Goal: Task Accomplishment & Management: Use online tool/utility

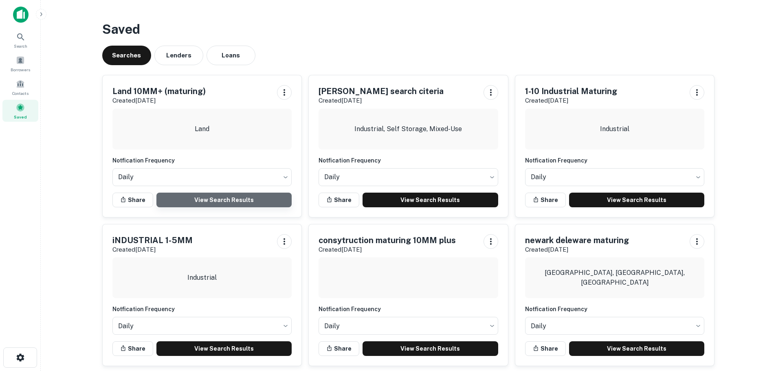
click at [212, 203] on link "View Search Results" at bounding box center [224, 200] width 136 height 15
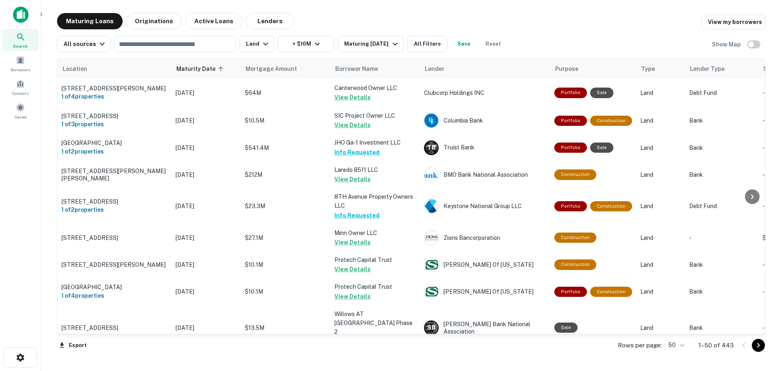
click at [681, 351] on body "Search Borrowers Contacts Saved Maturing Loans Originations Active Loans Lender…" at bounding box center [391, 185] width 782 height 371
click at [680, 355] on li "100" at bounding box center [677, 354] width 24 height 15
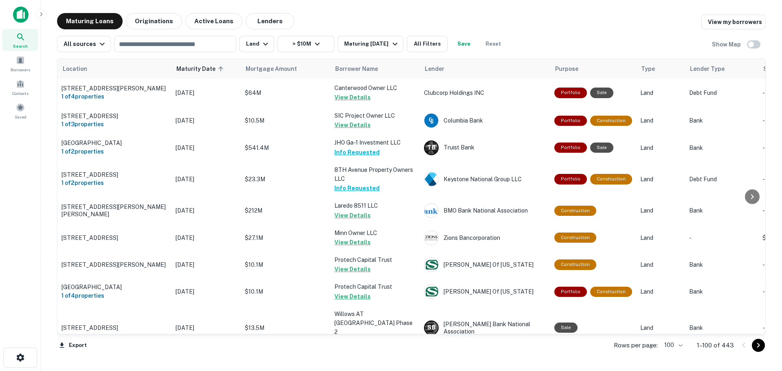
drag, startPoint x: 759, startPoint y: 73, endPoint x: 754, endPoint y: 250, distance: 177.3
click at [753, 252] on div at bounding box center [752, 196] width 16 height 275
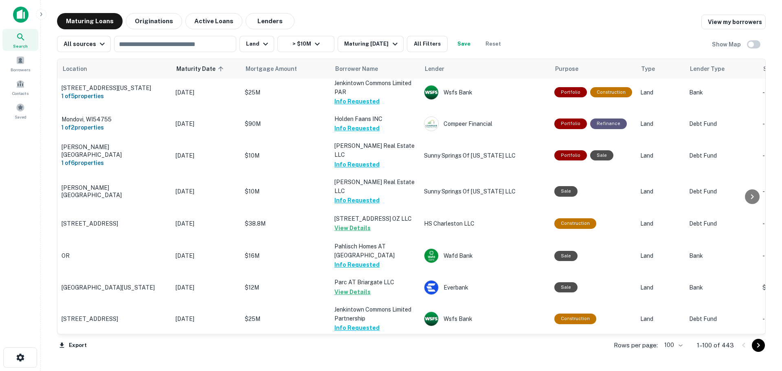
scroll to position [2684, 0]
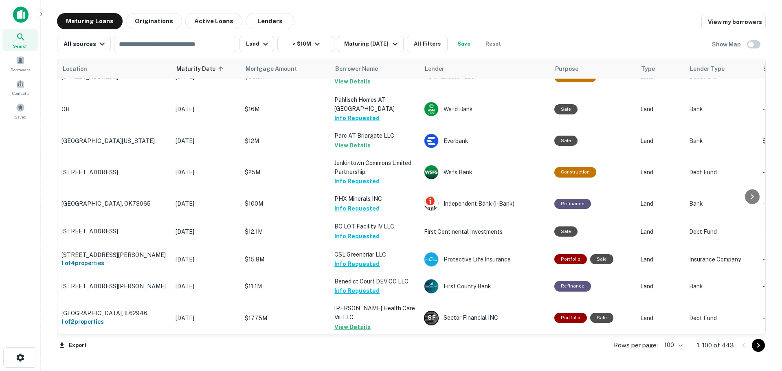
click at [760, 351] on button "Go to next page" at bounding box center [758, 345] width 13 height 13
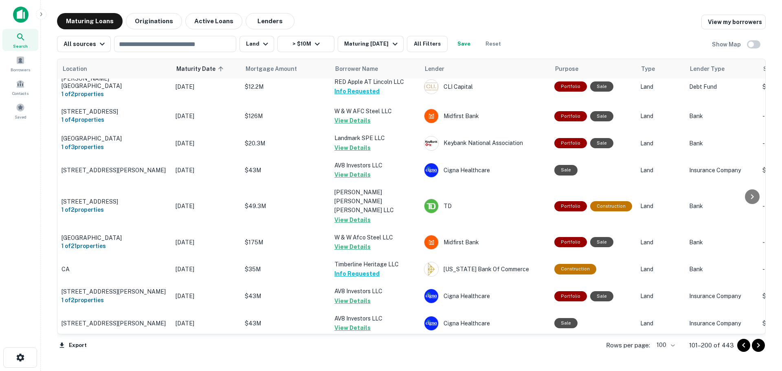
scroll to position [2643, 0]
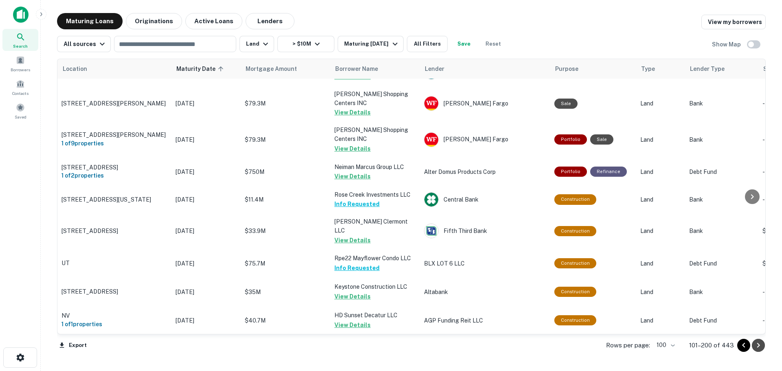
click at [760, 346] on icon "Go to next page" at bounding box center [759, 346] width 10 height 10
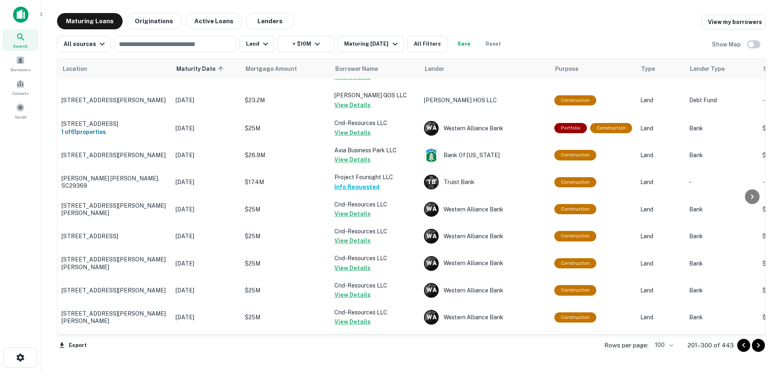
scroll to position [2639, 0]
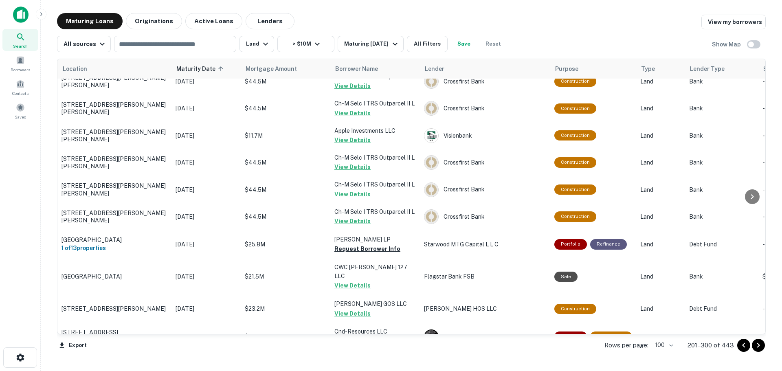
scroll to position [1376, 0]
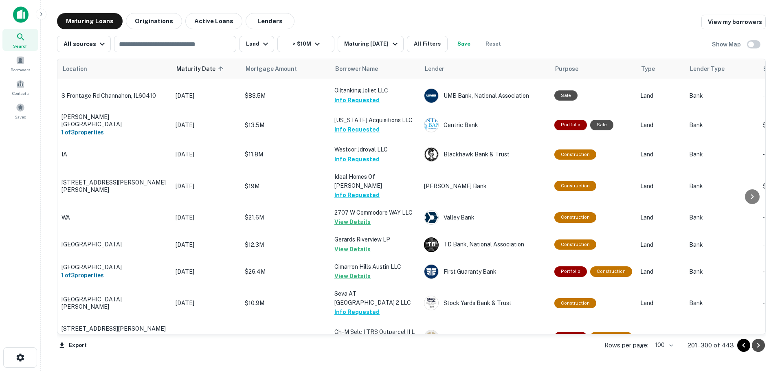
click at [758, 348] on icon "Go to next page" at bounding box center [759, 346] width 10 height 10
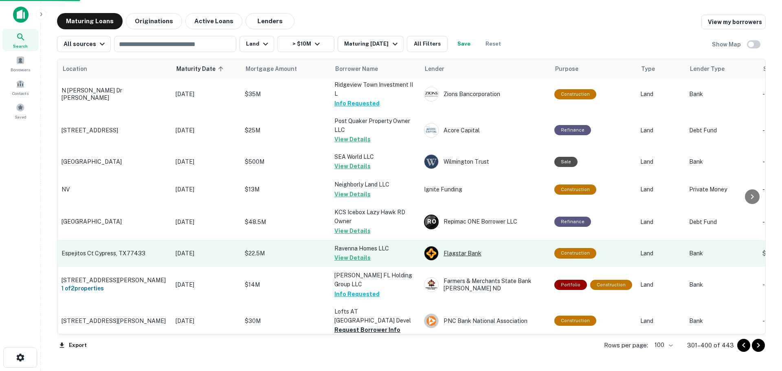
scroll to position [1498, 0]
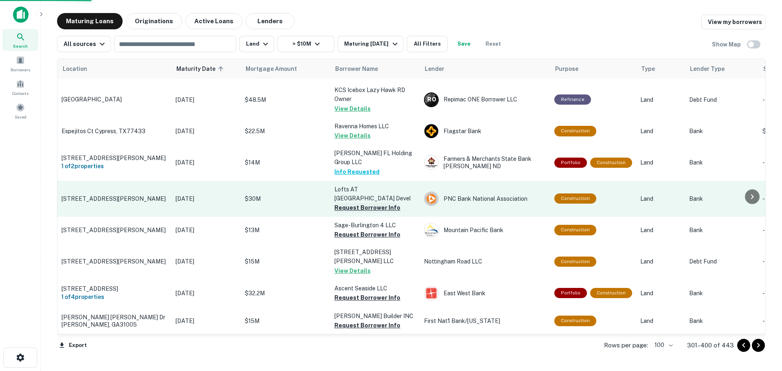
click at [378, 203] on button "Request Borrower Info" at bounding box center [368, 208] width 66 height 10
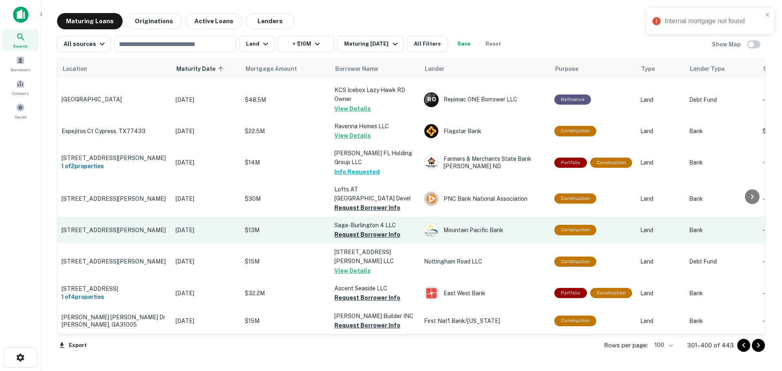
click at [377, 230] on button "Request Borrower Info" at bounding box center [368, 235] width 66 height 10
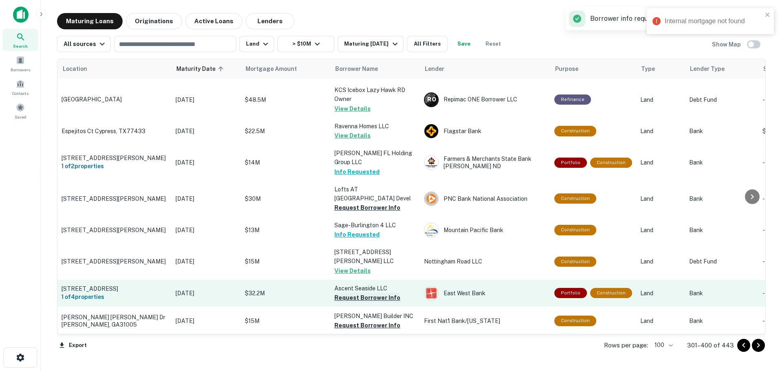
click at [383, 293] on button "Request Borrower Info" at bounding box center [368, 298] width 66 height 10
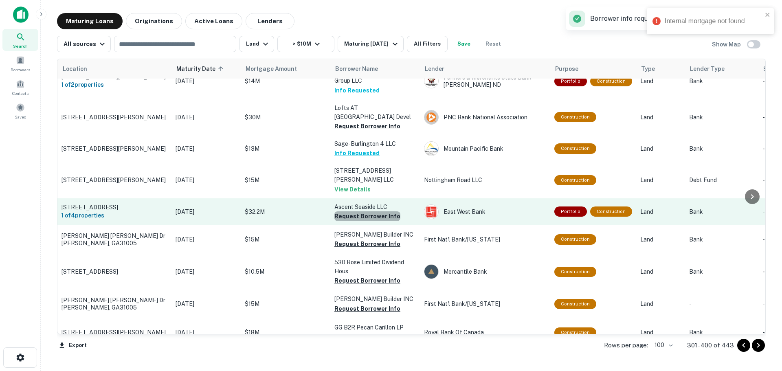
click at [379, 211] on button "Request Borrower Info" at bounding box center [368, 216] width 66 height 10
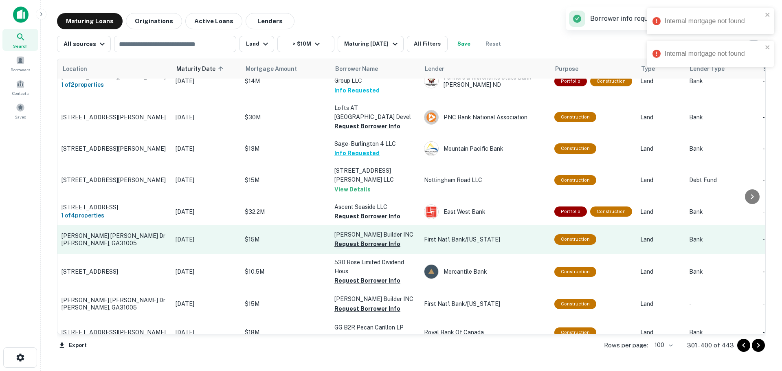
click at [386, 239] on button "Request Borrower Info" at bounding box center [368, 244] width 66 height 10
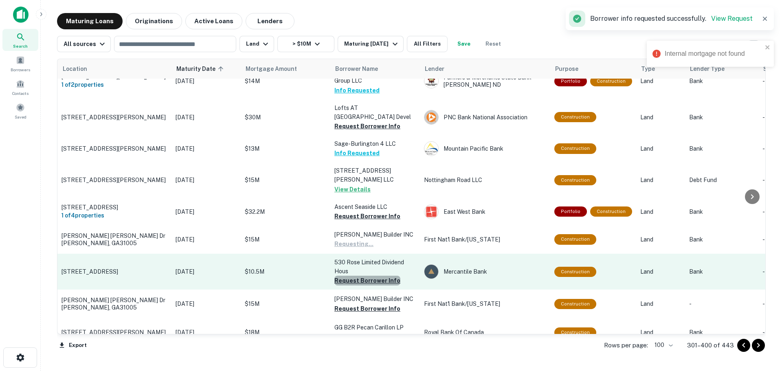
click at [383, 276] on button "Request Borrower Info" at bounding box center [368, 281] width 66 height 10
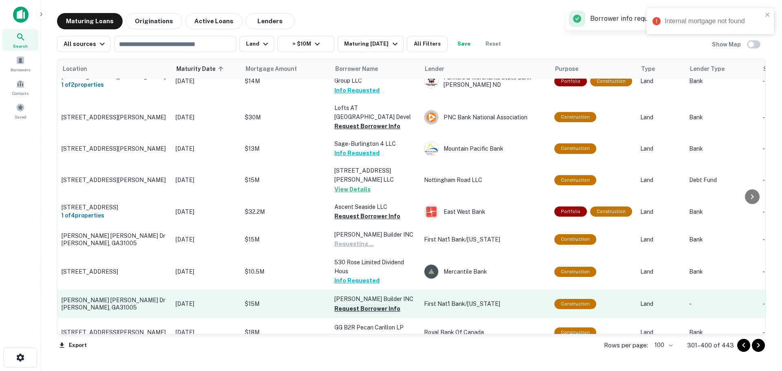
click at [380, 304] on button "Request Borrower Info" at bounding box center [368, 309] width 66 height 10
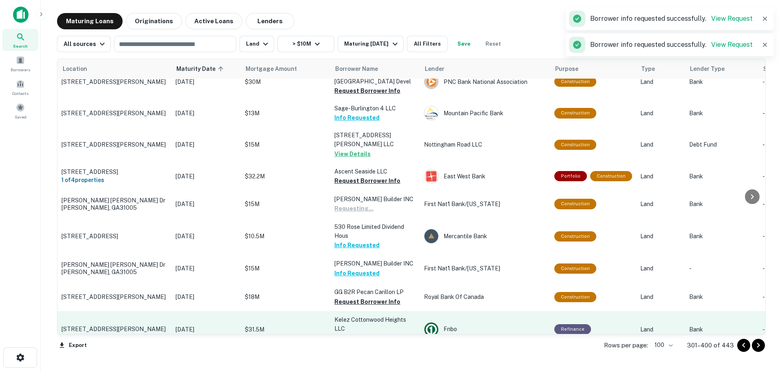
scroll to position [1661, 0]
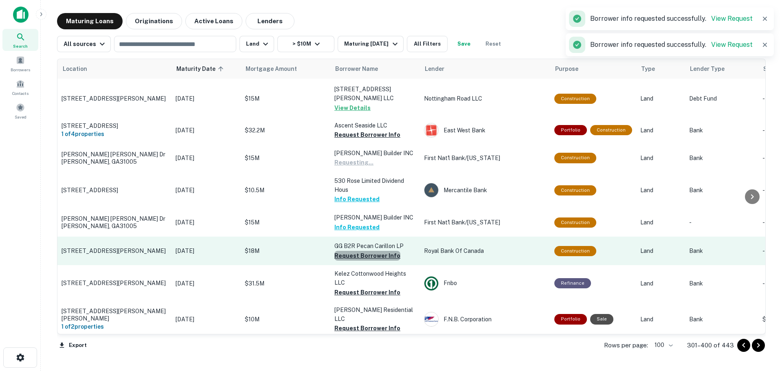
click at [379, 251] on button "Request Borrower Info" at bounding box center [368, 256] width 66 height 10
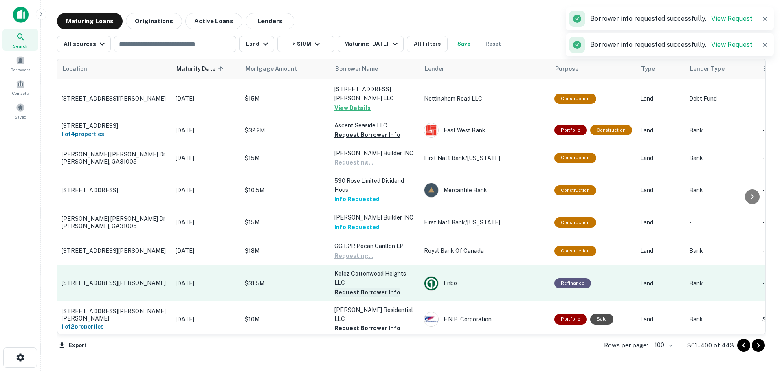
click at [381, 288] on button "Request Borrower Info" at bounding box center [368, 293] width 66 height 10
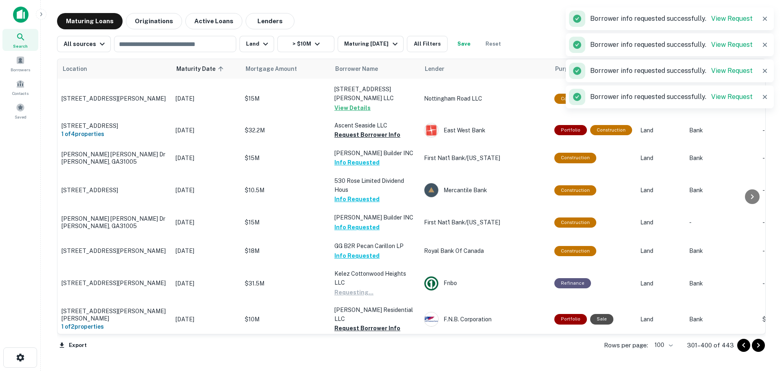
click at [385, 324] on button "Request Borrower Info" at bounding box center [368, 329] width 66 height 10
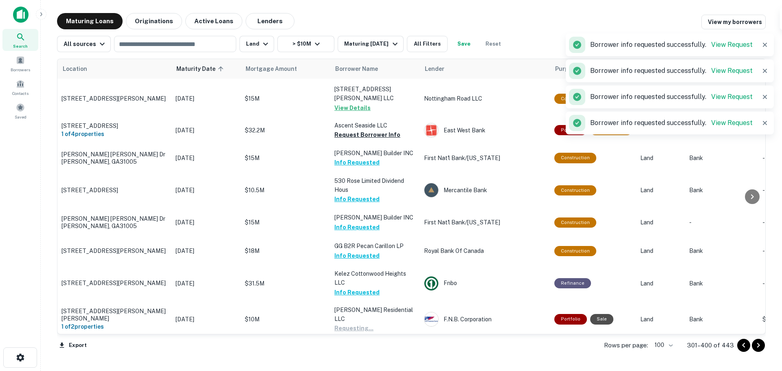
click at [386, 360] on button "Request Borrower Info" at bounding box center [368, 365] width 66 height 10
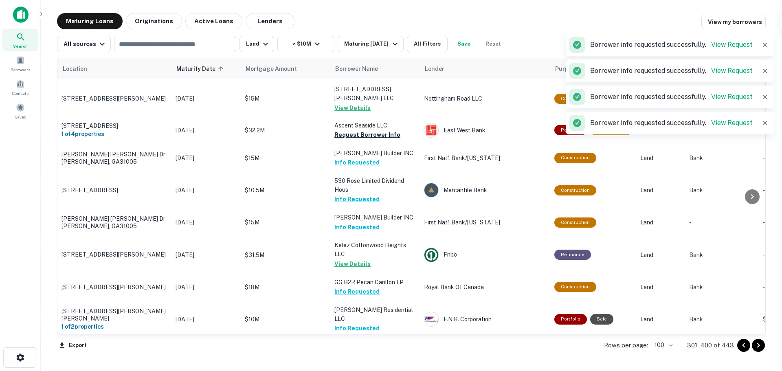
scroll to position [1824, 0]
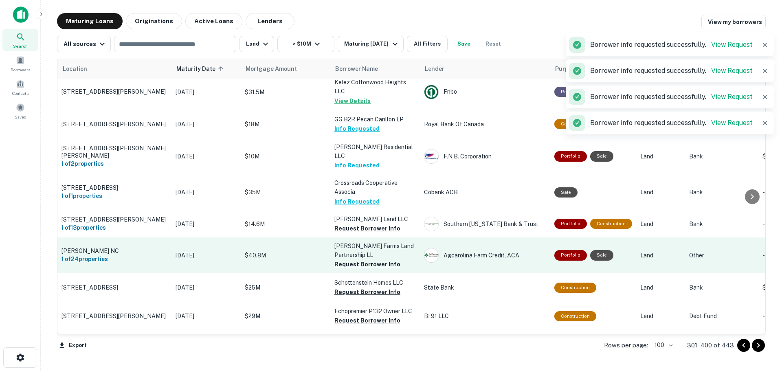
click at [376, 224] on button "Request Borrower Info" at bounding box center [368, 229] width 66 height 10
click at [382, 260] on button "Request Borrower Info" at bounding box center [368, 265] width 66 height 10
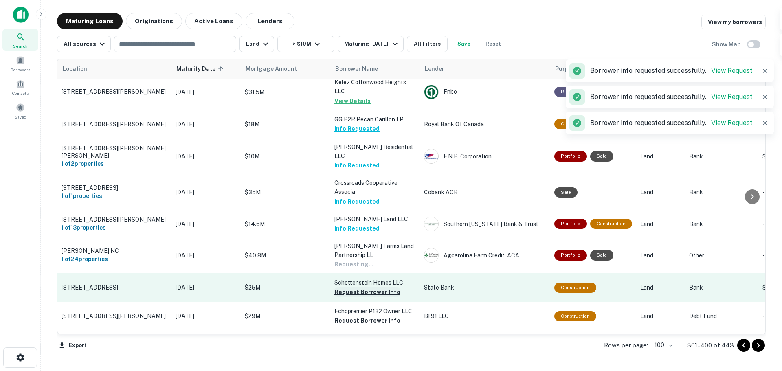
click at [386, 287] on button "Request Borrower Info" at bounding box center [368, 292] width 66 height 10
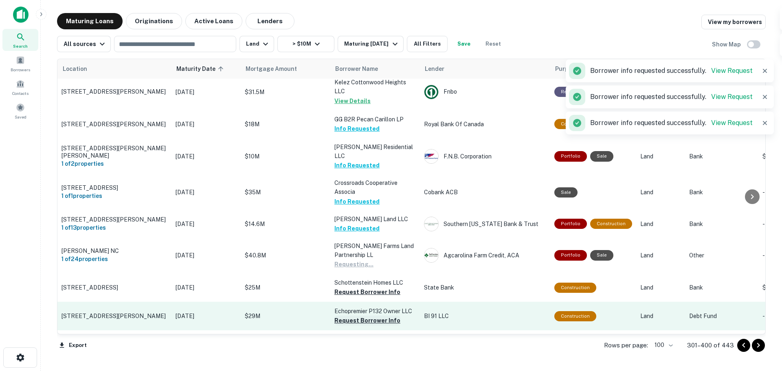
click at [393, 316] on button "Request Borrower Info" at bounding box center [368, 321] width 66 height 10
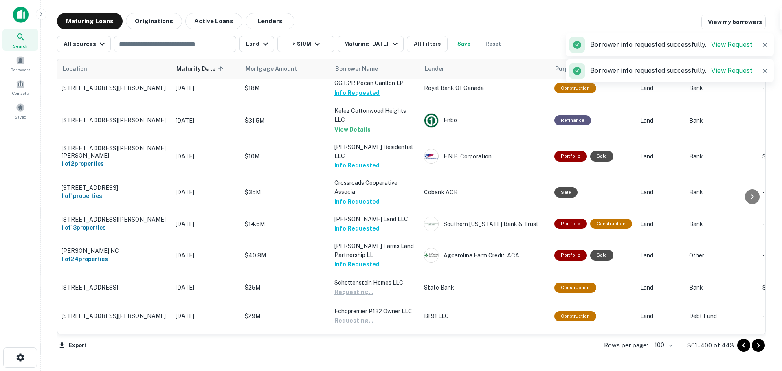
scroll to position [1946, 0]
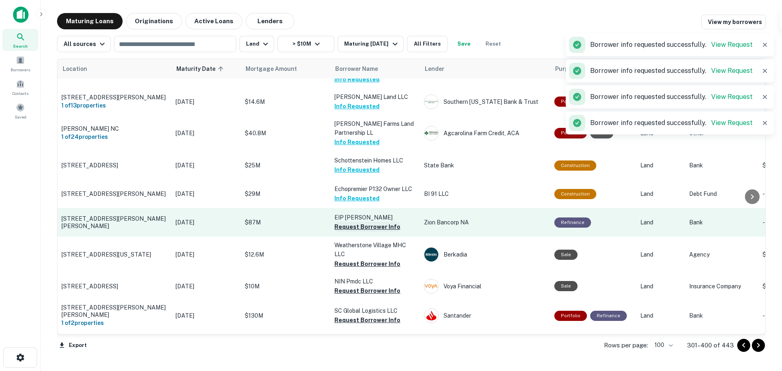
click at [372, 222] on button "Request Borrower Info" at bounding box center [368, 227] width 66 height 10
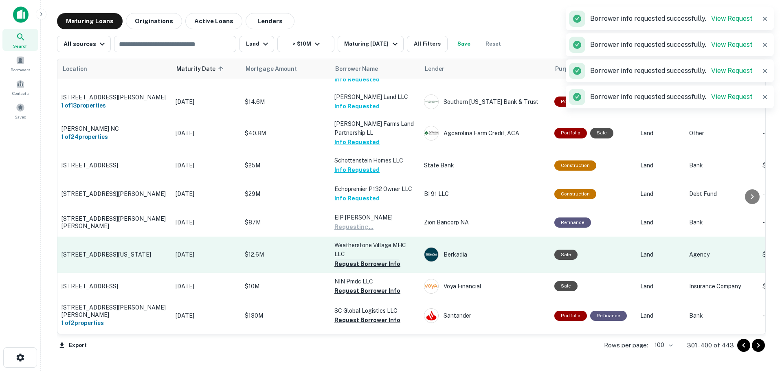
click at [390, 259] on button "Request Borrower Info" at bounding box center [368, 264] width 66 height 10
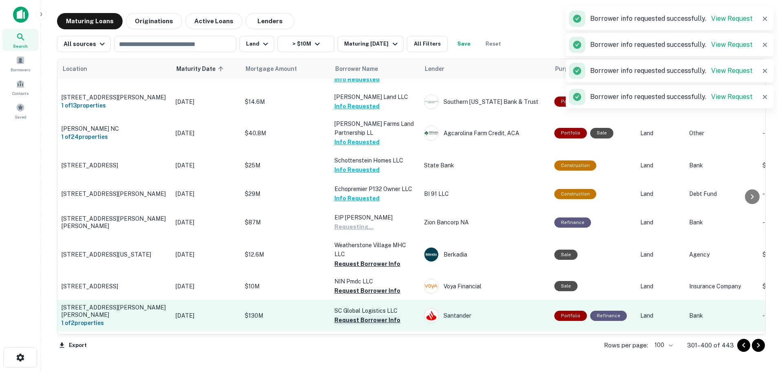
click at [386, 286] on button "Request Borrower Info" at bounding box center [368, 291] width 66 height 10
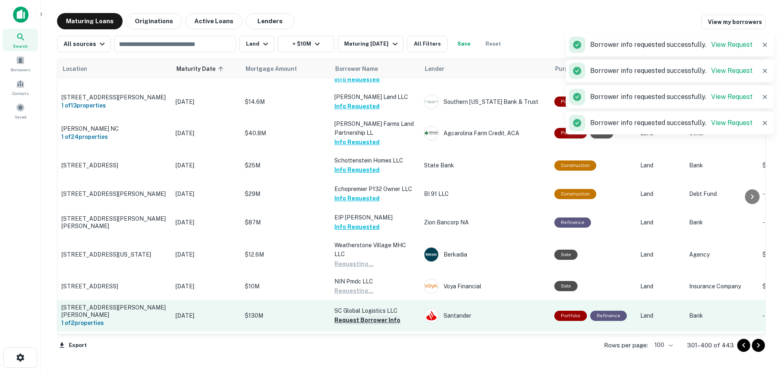
click at [377, 315] on button "Request Borrower Info" at bounding box center [368, 320] width 66 height 10
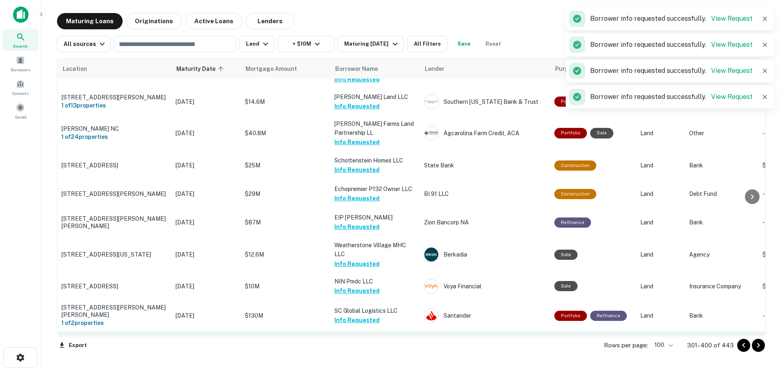
scroll to position [2027, 0]
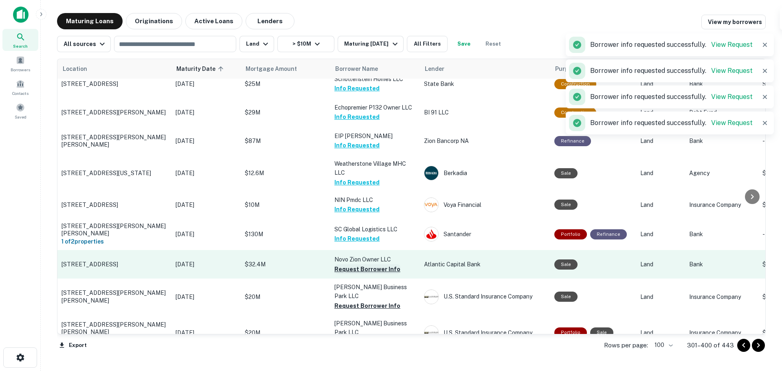
click at [389, 264] on button "Request Borrower Info" at bounding box center [368, 269] width 66 height 10
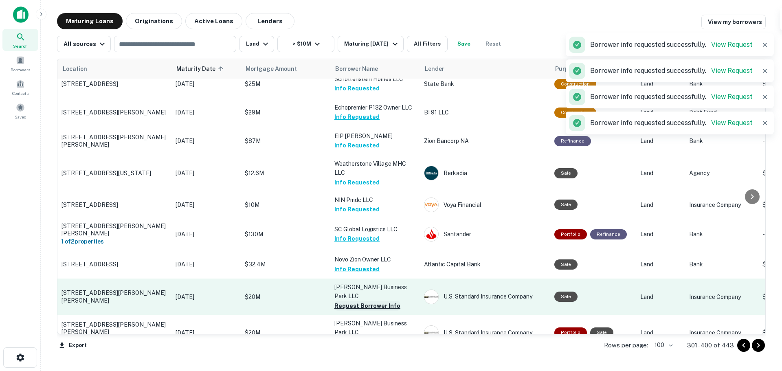
click at [380, 301] on button "Request Borrower Info" at bounding box center [368, 306] width 66 height 10
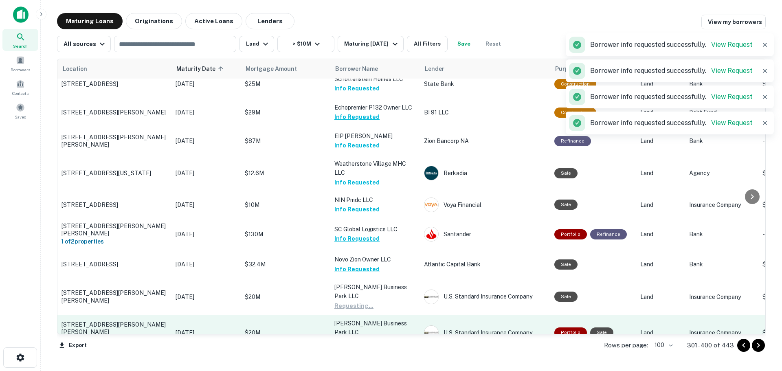
click at [378, 337] on button "Request Borrower Info" at bounding box center [368, 342] width 66 height 10
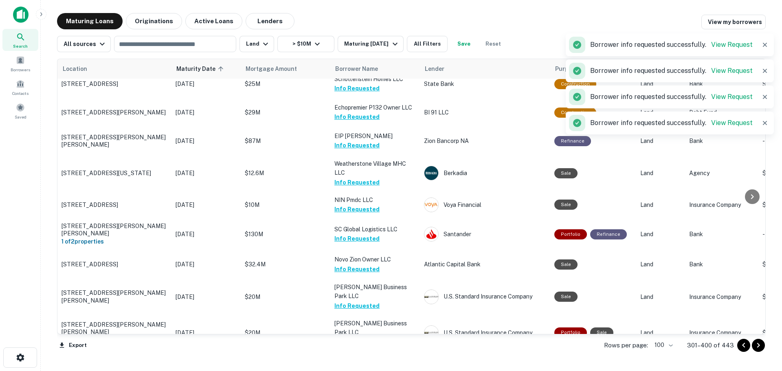
click at [379, 365] on button "Request Borrower Info" at bounding box center [368, 370] width 66 height 10
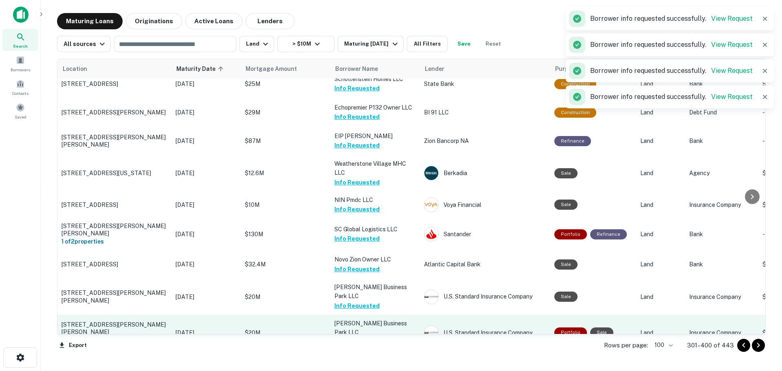
scroll to position [2109, 0]
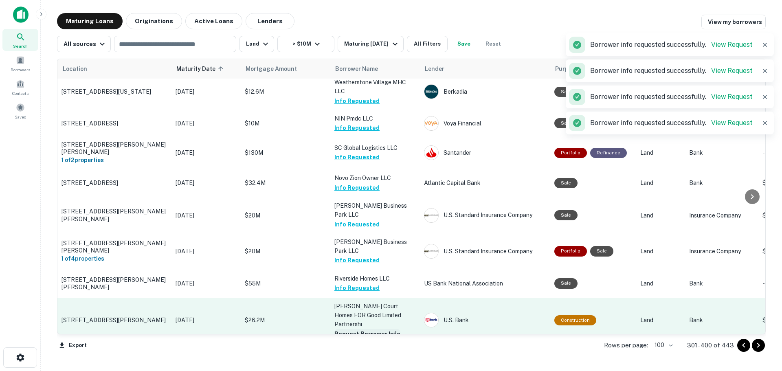
click at [384, 329] on button "Request Borrower Info" at bounding box center [368, 334] width 66 height 10
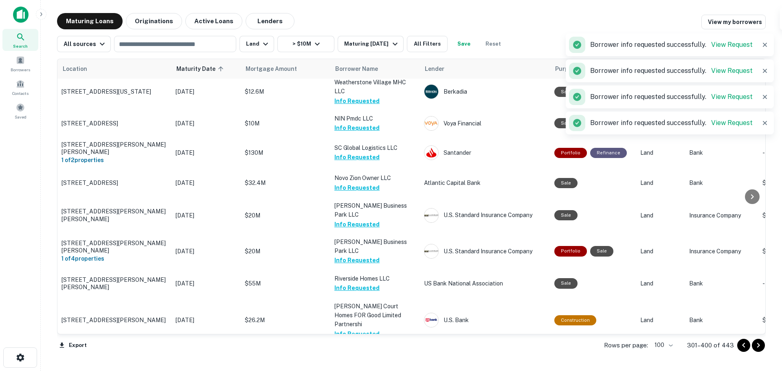
click at [381, 365] on button "Request Borrower Info" at bounding box center [368, 370] width 66 height 10
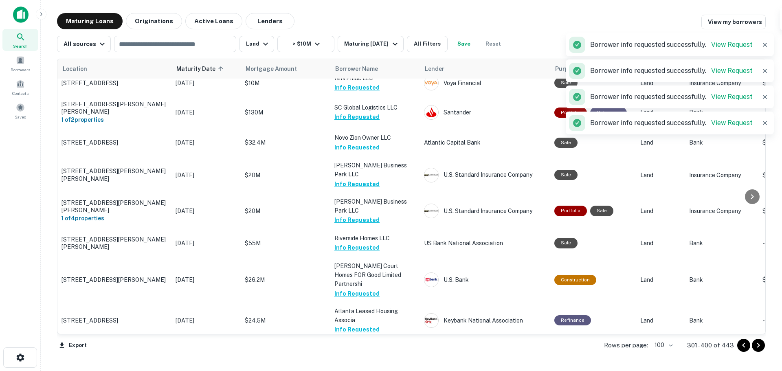
scroll to position [2190, 0]
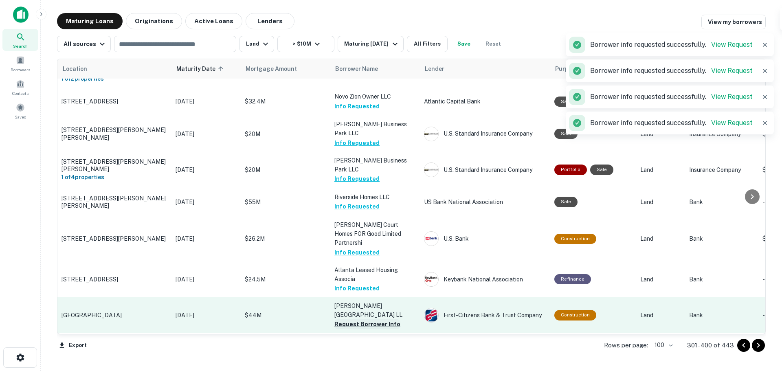
click at [392, 319] on button "Request Borrower Info" at bounding box center [368, 324] width 66 height 10
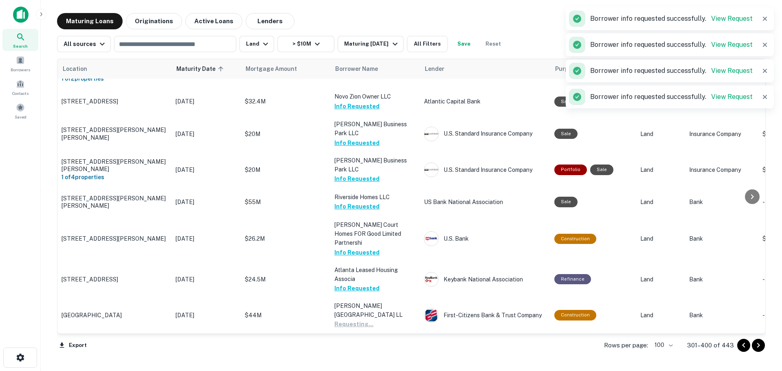
click at [389, 347] on button "Request Borrower Info" at bounding box center [368, 352] width 66 height 10
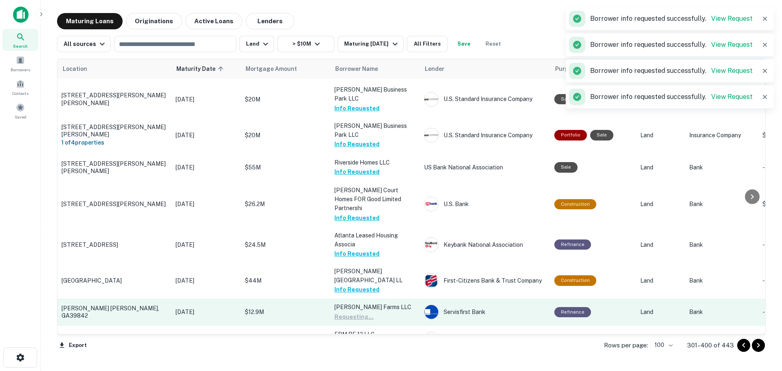
scroll to position [2272, 0]
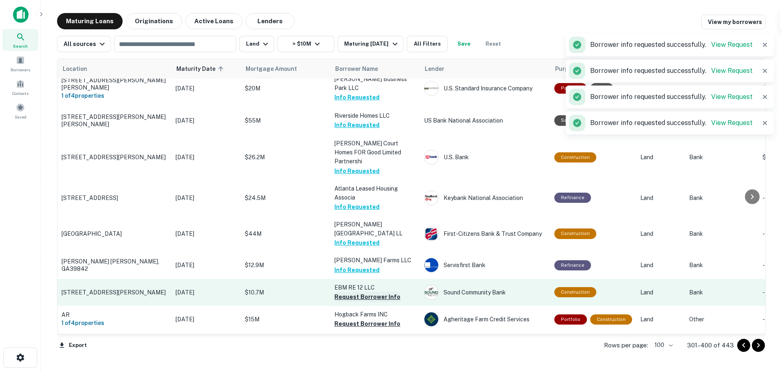
click at [394, 292] on button "Request Borrower Info" at bounding box center [368, 297] width 66 height 10
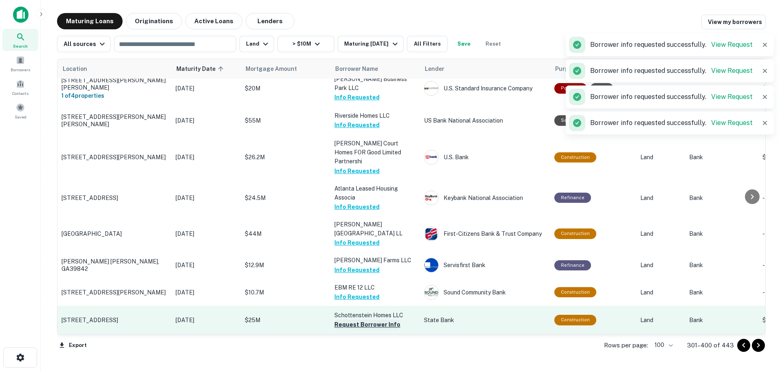
click at [390, 320] on button "Request Borrower Info" at bounding box center [368, 325] width 66 height 10
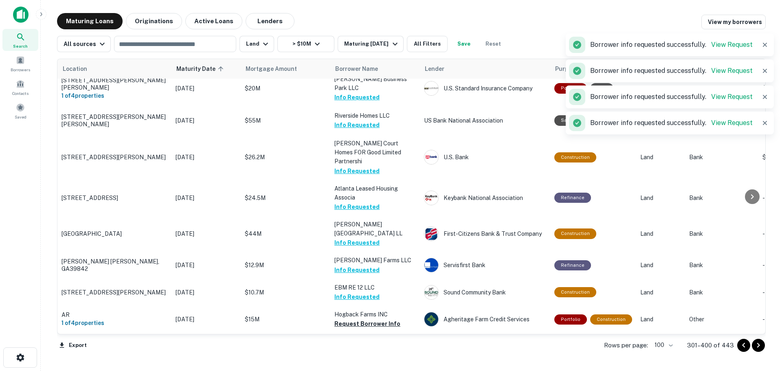
drag, startPoint x: 372, startPoint y: 284, endPoint x: 375, endPoint y: 301, distance: 17.0
click at [372, 346] on button "Request Borrower Info" at bounding box center [368, 351] width 66 height 10
click at [375, 371] on button "Request Borrower Info" at bounding box center [368, 378] width 66 height 10
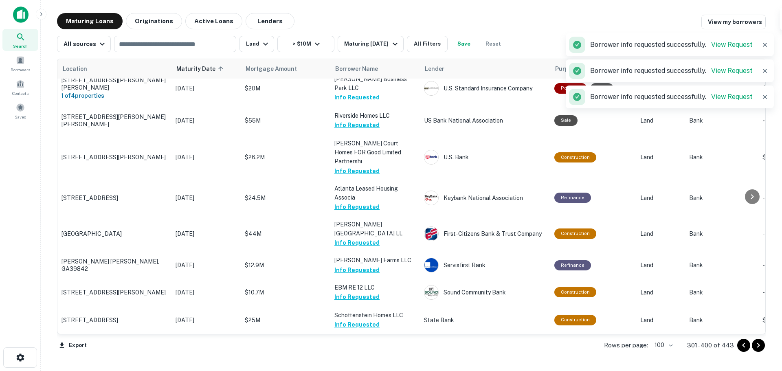
scroll to position [2394, 0]
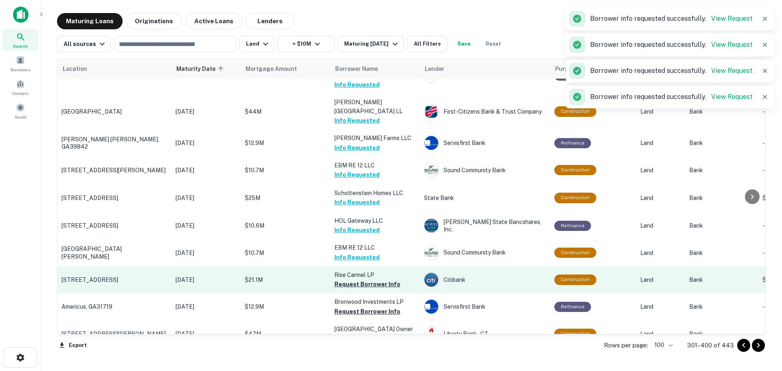
click at [377, 280] on button "Request Borrower Info" at bounding box center [368, 285] width 66 height 10
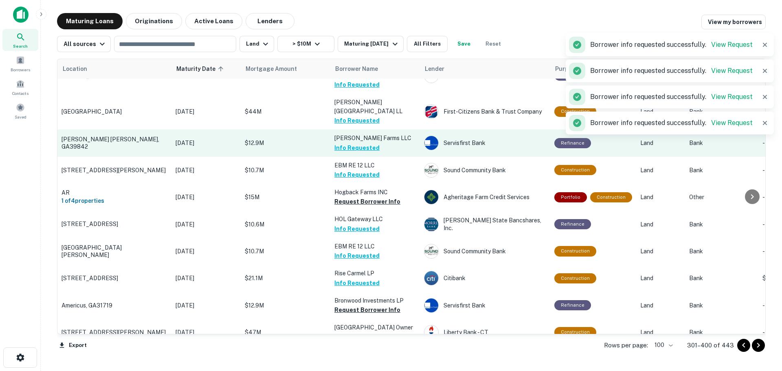
scroll to position [2272, 0]
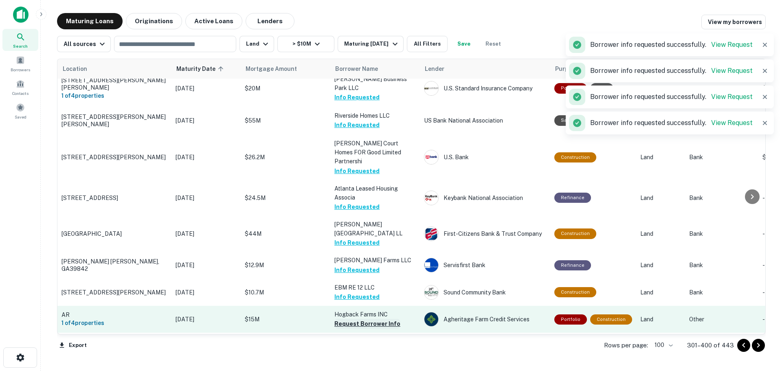
click at [379, 319] on button "Request Borrower Info" at bounding box center [368, 324] width 66 height 10
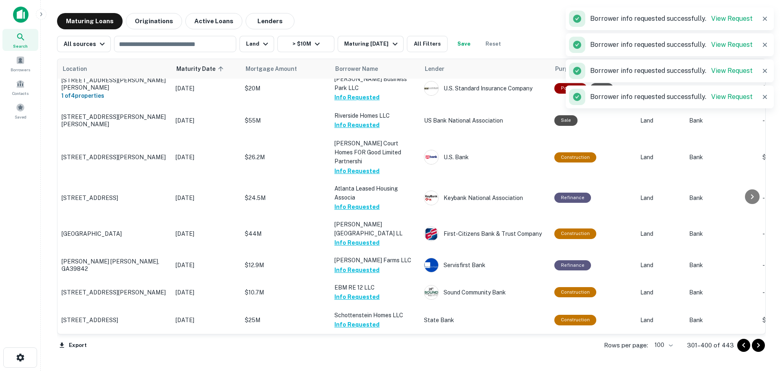
scroll to position [2516, 0]
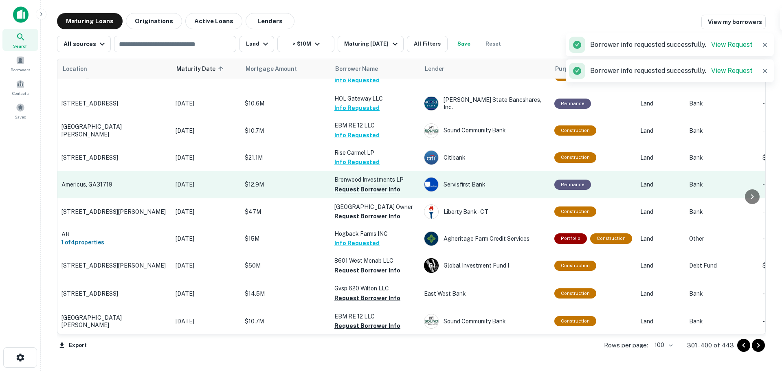
click at [376, 185] on button "Request Borrower Info" at bounding box center [368, 190] width 66 height 10
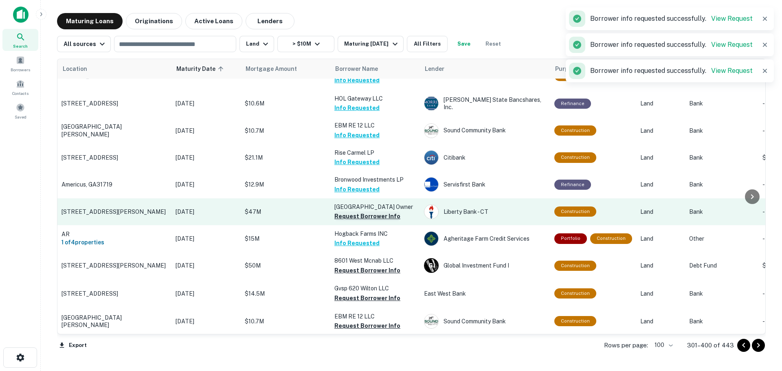
click at [392, 211] on button "Request Borrower Info" at bounding box center [368, 216] width 66 height 10
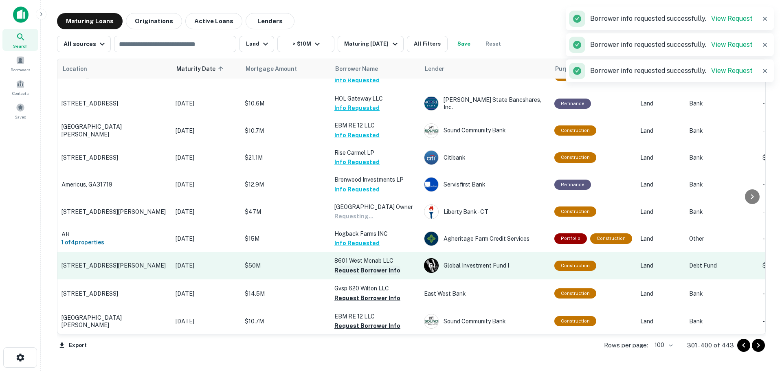
click at [387, 266] on button "Request Borrower Info" at bounding box center [368, 271] width 66 height 10
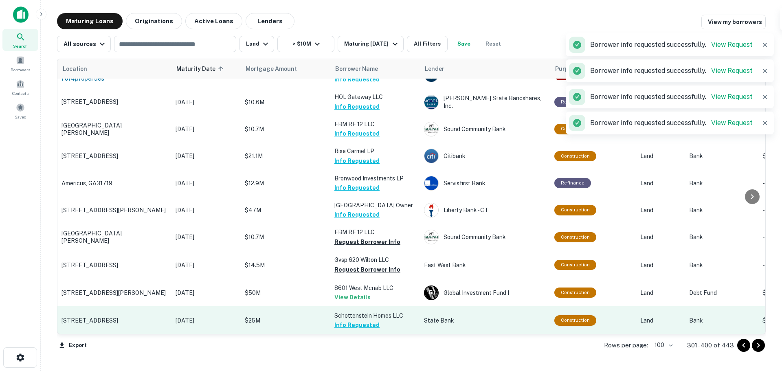
scroll to position [2515, 0]
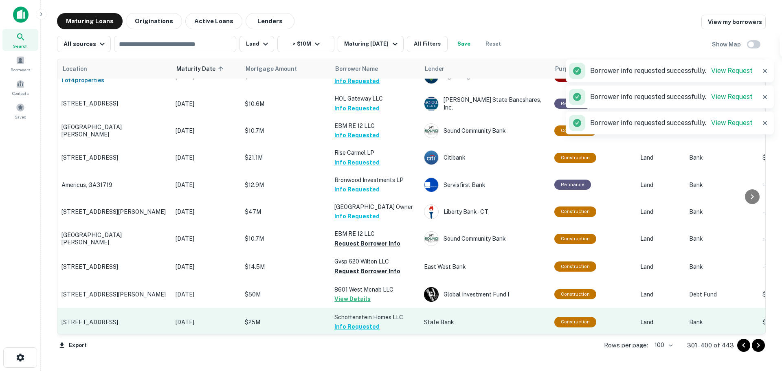
click at [379, 308] on td "Schottenstein Homes LLC Info Requested" at bounding box center [375, 322] width 90 height 29
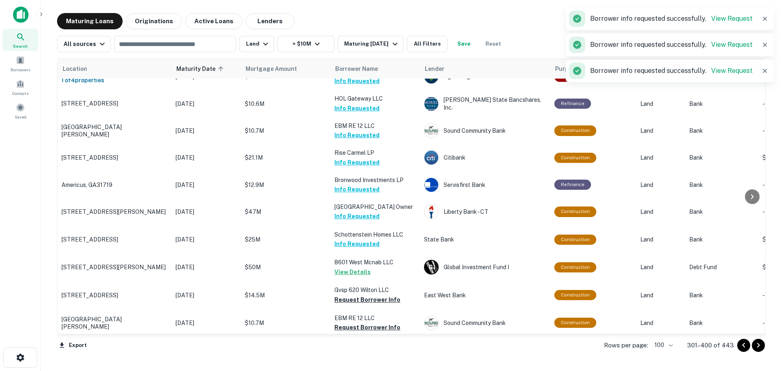
scroll to position [2637, 0]
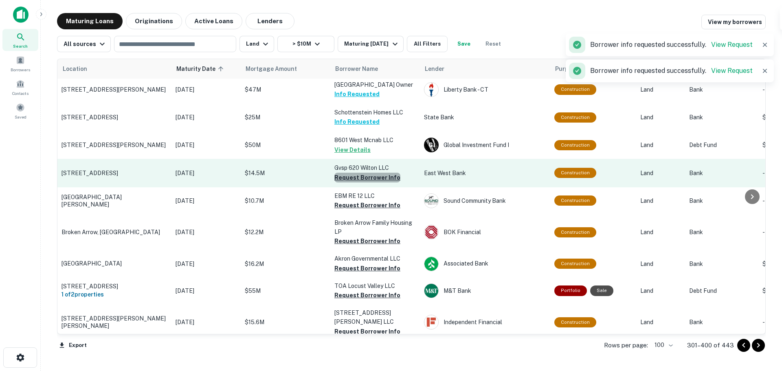
click at [381, 173] on button "Request Borrower Info" at bounding box center [368, 178] width 66 height 10
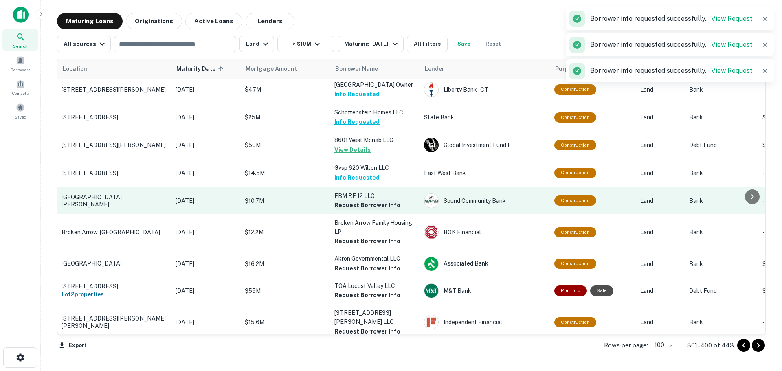
click at [382, 200] on button "Request Borrower Info" at bounding box center [368, 205] width 66 height 10
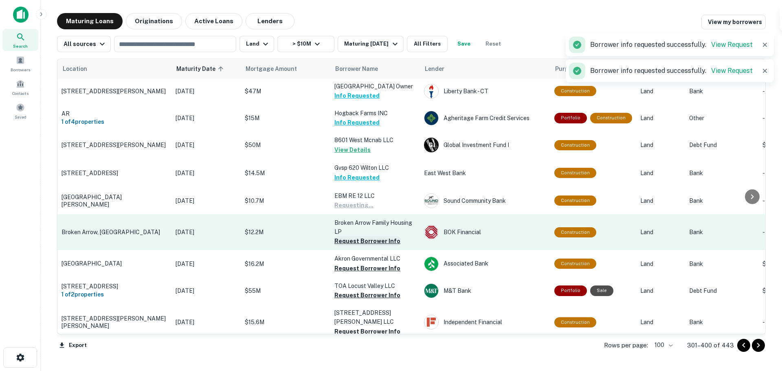
click at [388, 236] on button "Request Borrower Info" at bounding box center [368, 241] width 66 height 10
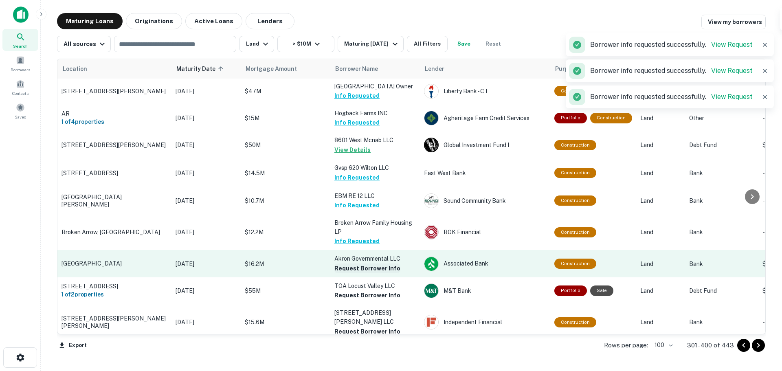
click at [387, 264] on button "Request Borrower Info" at bounding box center [368, 269] width 66 height 10
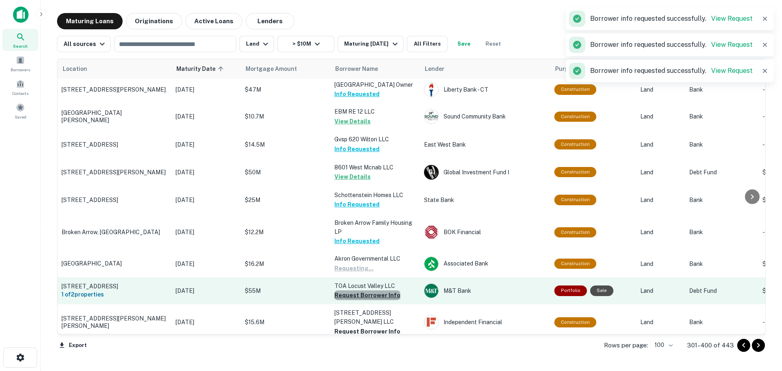
click at [384, 291] on button "Request Borrower Info" at bounding box center [368, 296] width 66 height 10
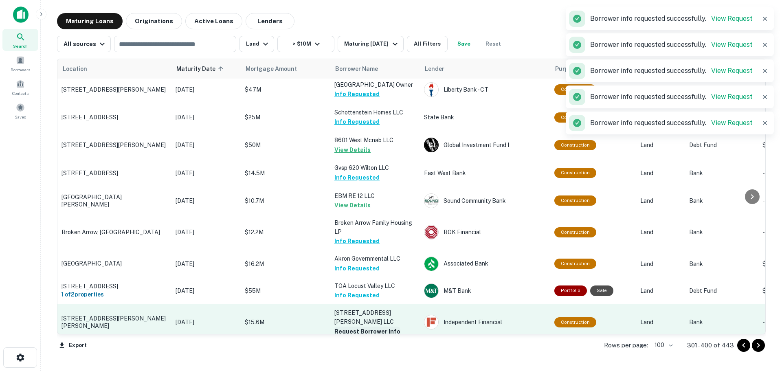
click at [376, 327] on button "Request Borrower Info" at bounding box center [368, 332] width 66 height 10
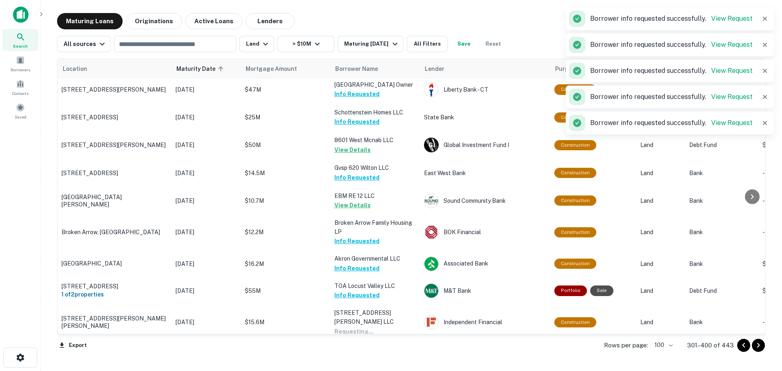
click at [384, 354] on button "Request Borrower Info" at bounding box center [368, 359] width 66 height 10
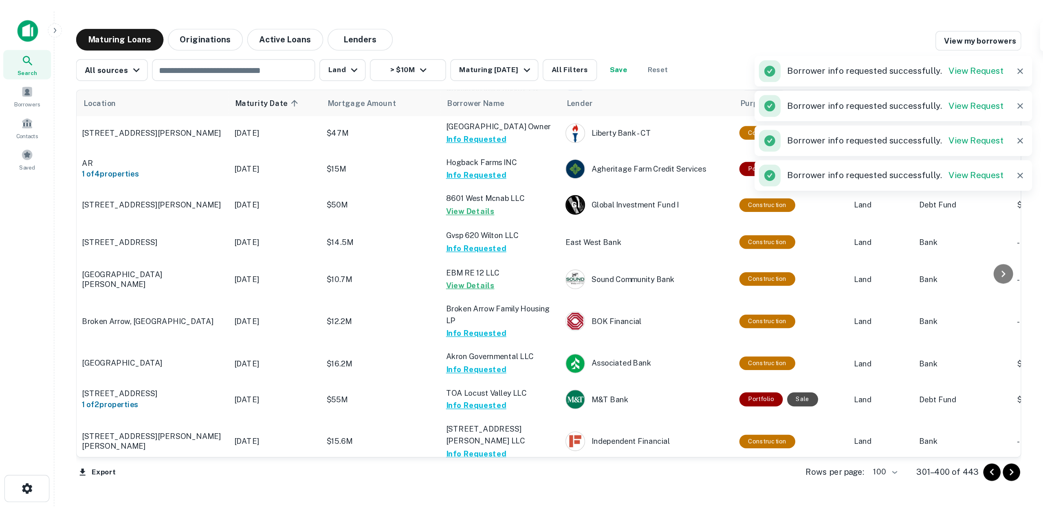
scroll to position [2704, 0]
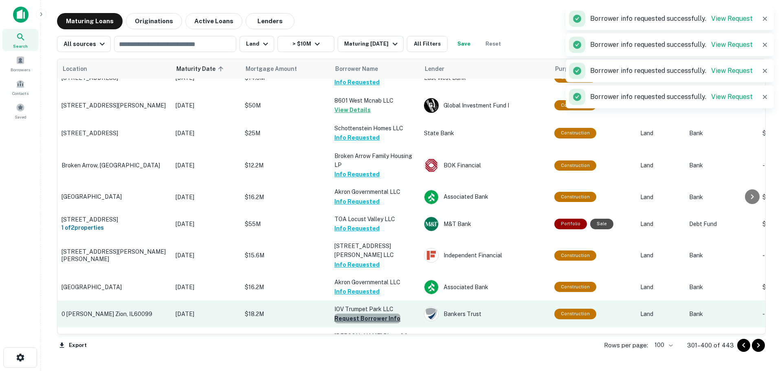
click at [383, 314] on button "Request Borrower Info" at bounding box center [368, 319] width 66 height 10
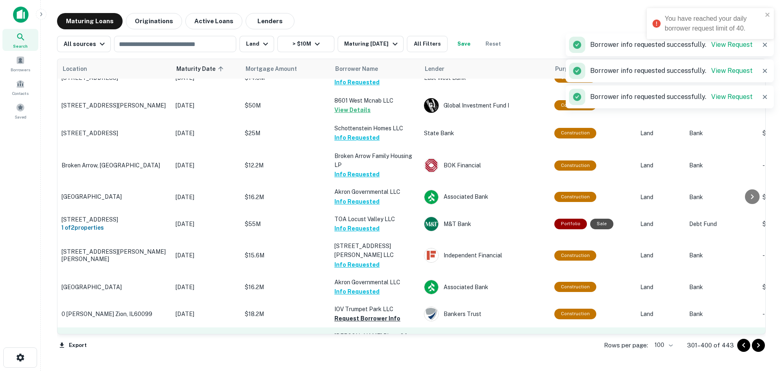
click at [383, 350] on button "Request Borrower Info" at bounding box center [368, 355] width 66 height 10
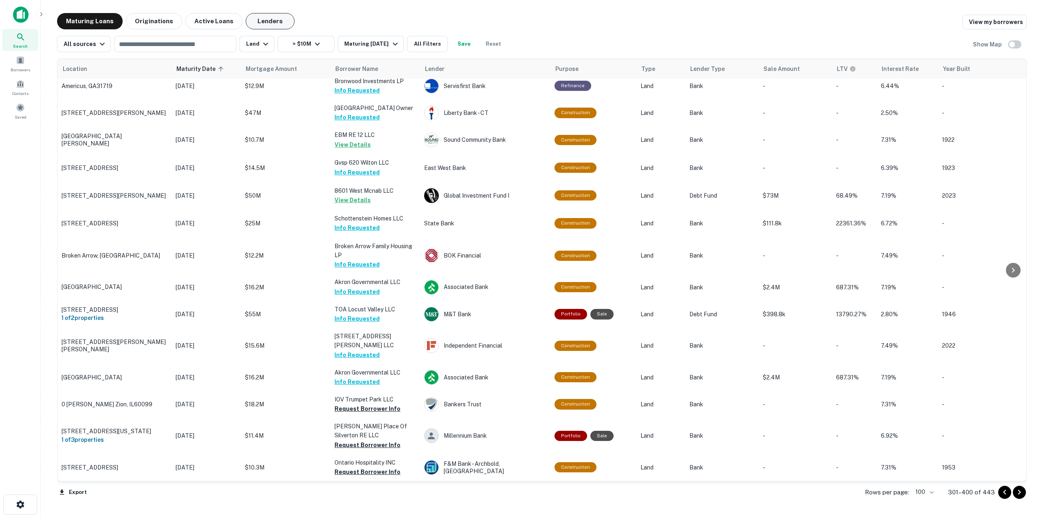
scroll to position [2557, 0]
